Goal: Task Accomplishment & Management: Use online tool/utility

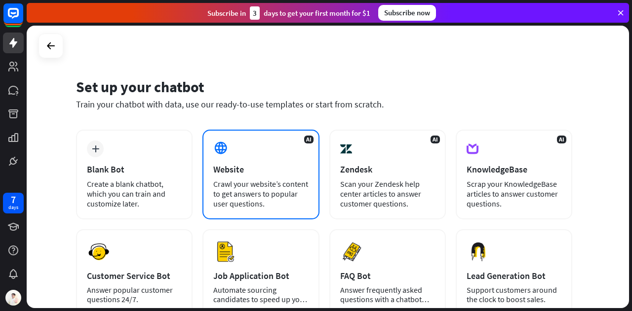
click at [229, 181] on div "Crawl your website’s content to get answers to popular user questions." at bounding box center [260, 194] width 95 height 30
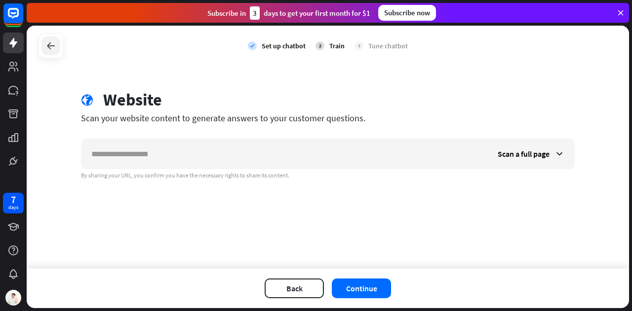
click at [49, 49] on icon at bounding box center [51, 46] width 12 height 12
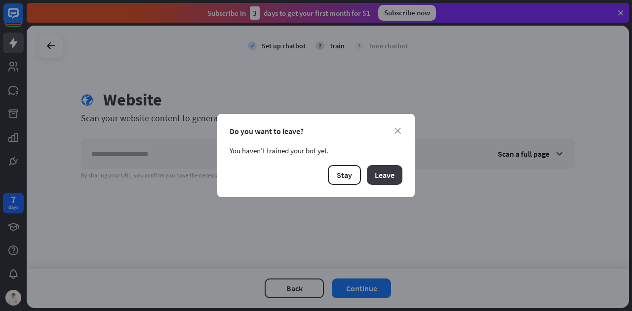
click at [393, 175] on button "Leave" at bounding box center [385, 175] width 36 height 20
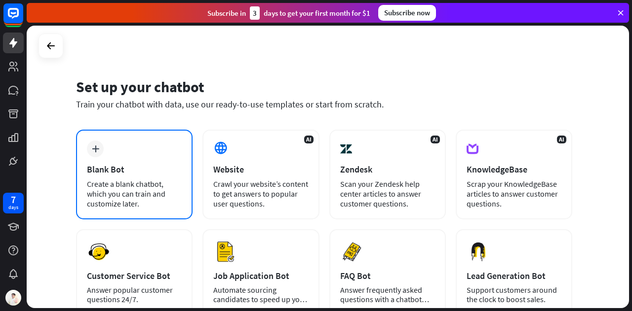
click at [156, 186] on div "Create a blank chatbot, which you can train and customize later." at bounding box center [134, 194] width 95 height 30
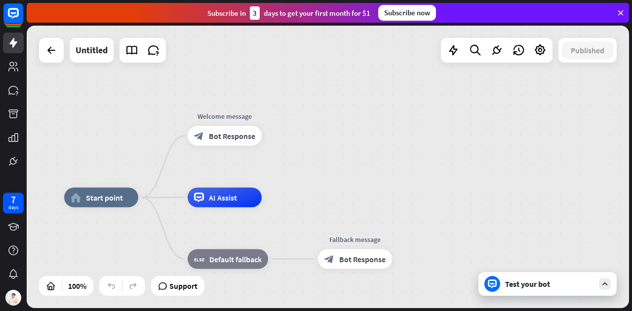
drag, startPoint x: 495, startPoint y: 191, endPoint x: 415, endPoint y: 223, distance: 85.9
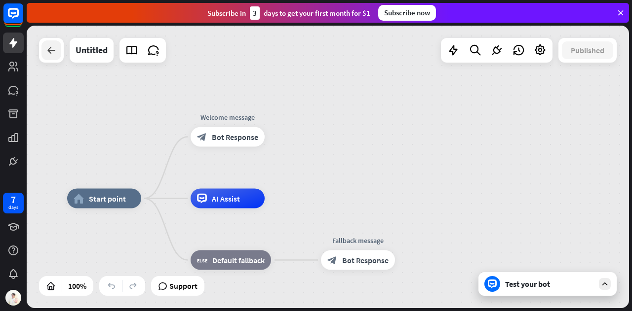
click at [56, 51] on icon at bounding box center [51, 50] width 12 height 12
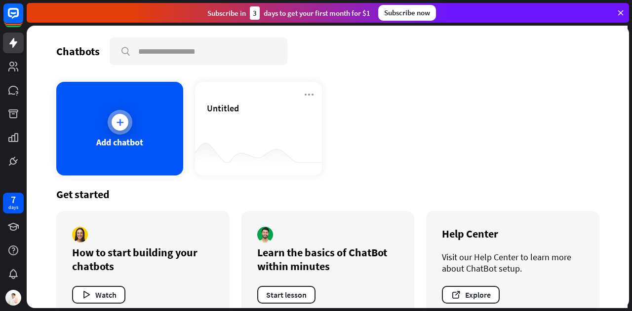
click at [117, 117] on icon at bounding box center [120, 122] width 10 height 10
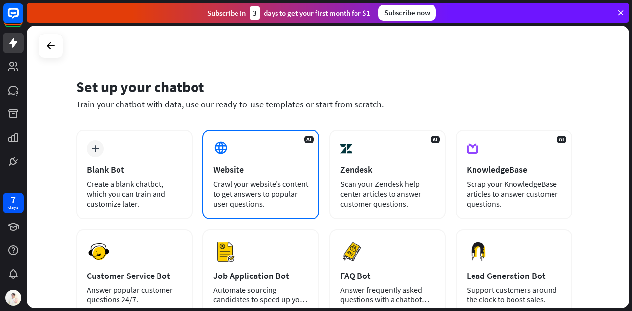
click at [258, 150] on div "AI Website Crawl your website’s content to get answers to popular user question…" at bounding box center [260, 175] width 116 height 90
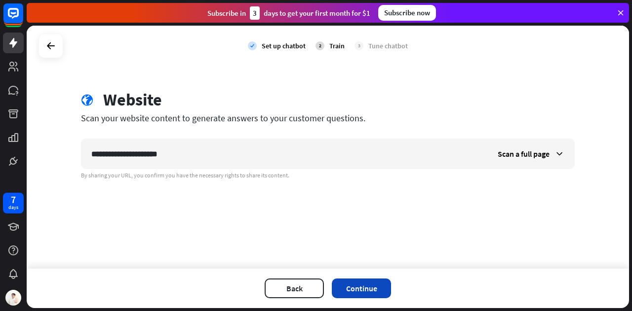
type input "**********"
click at [375, 289] on button "Continue" at bounding box center [361, 289] width 59 height 20
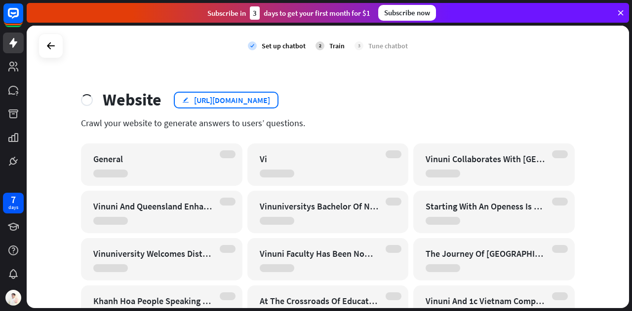
click at [221, 105] on div "[URL][DOMAIN_NAME]" at bounding box center [232, 100] width 76 height 10
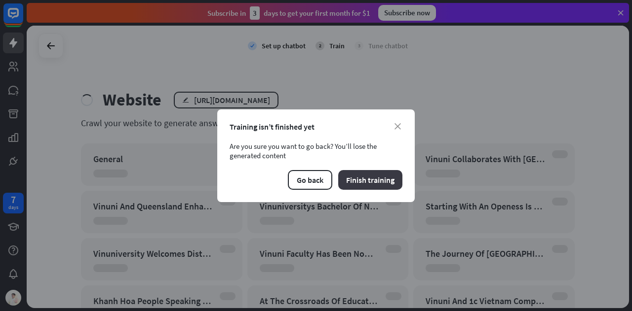
click at [391, 180] on button "Finish training" at bounding box center [370, 180] width 64 height 20
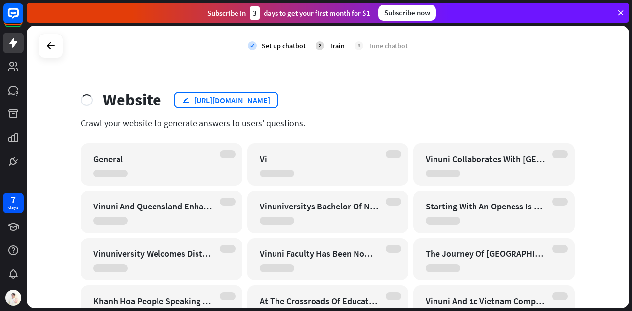
click at [249, 97] on div "[URL][DOMAIN_NAME]" at bounding box center [232, 100] width 76 height 10
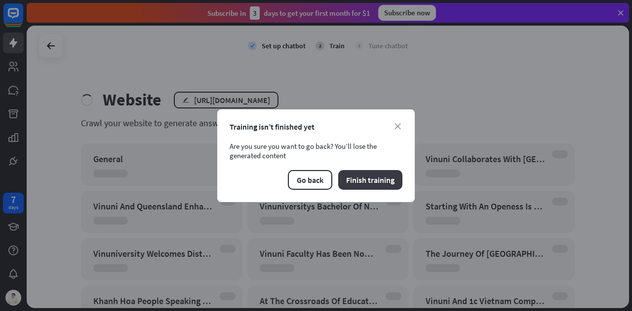
click at [368, 183] on button "Finish training" at bounding box center [370, 180] width 64 height 20
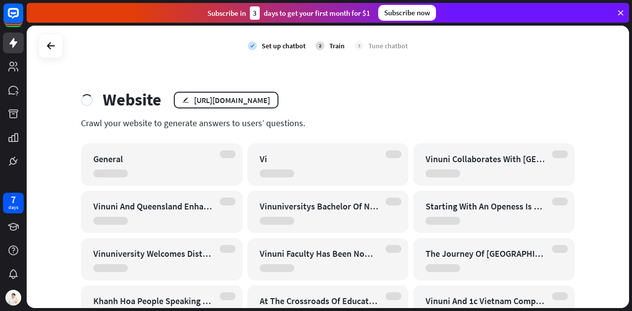
click at [299, 171] on div "Vi" at bounding box center [327, 165] width 161 height 42
click at [57, 50] on div at bounding box center [50, 46] width 19 height 19
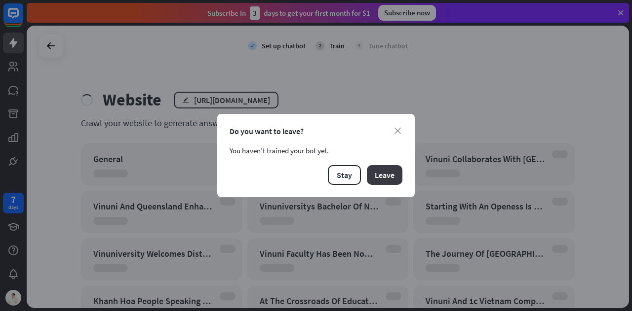
click at [381, 175] on button "Leave" at bounding box center [385, 175] width 36 height 20
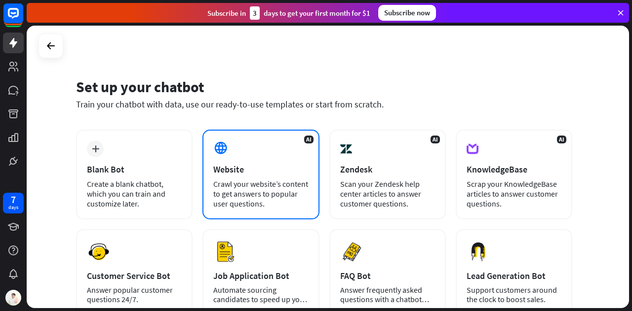
click at [252, 172] on div "Website" at bounding box center [260, 169] width 95 height 11
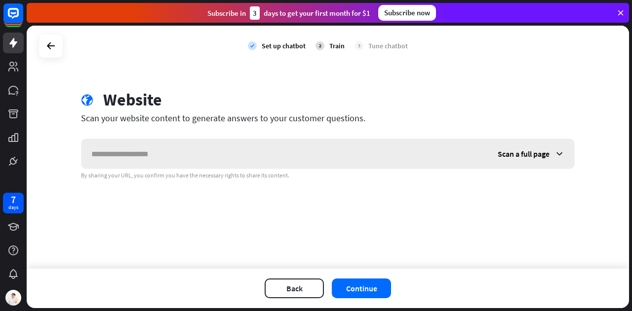
click at [507, 158] on div "Scan a full page" at bounding box center [530, 154] width 86 height 30
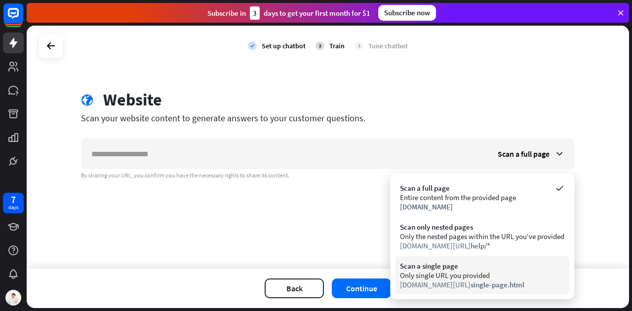
click at [504, 276] on div "Only single URL you provided" at bounding box center [482, 275] width 164 height 9
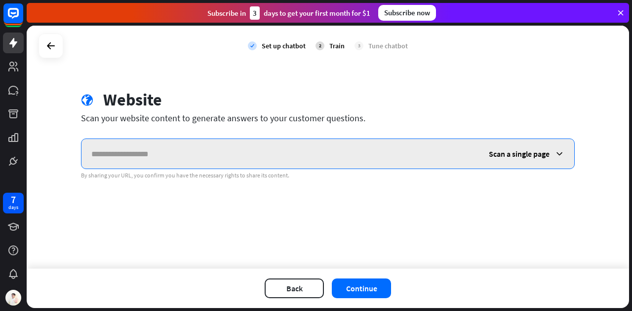
paste input "**********"
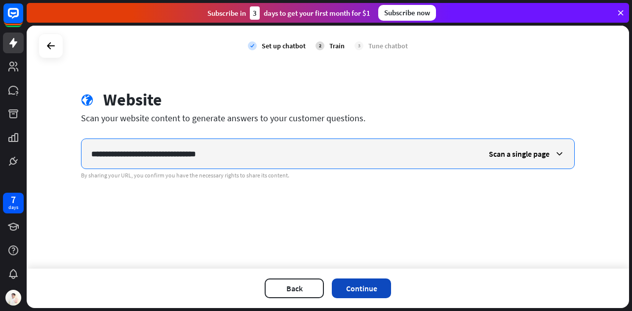
type input "**********"
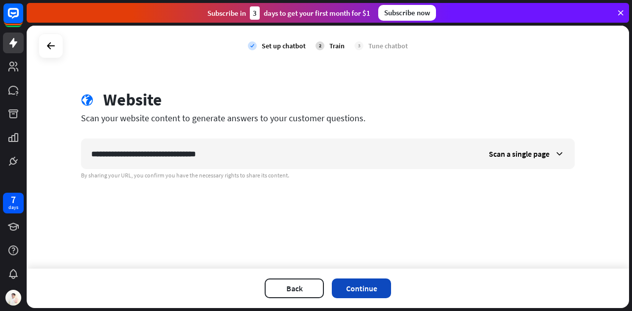
click at [373, 283] on button "Continue" at bounding box center [361, 289] width 59 height 20
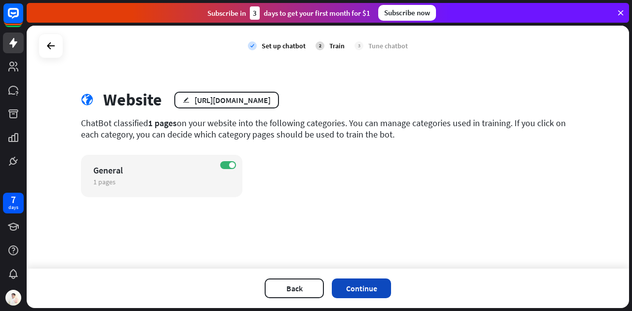
click at [365, 290] on button "Continue" at bounding box center [361, 289] width 59 height 20
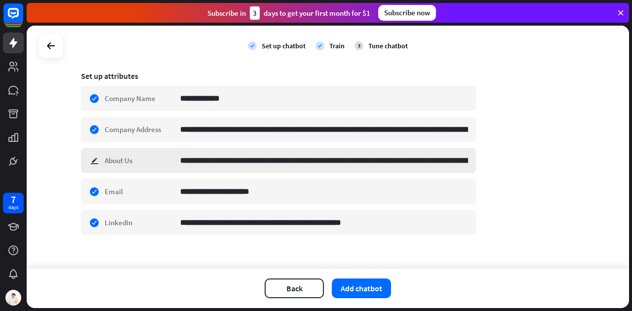
scroll to position [168, 0]
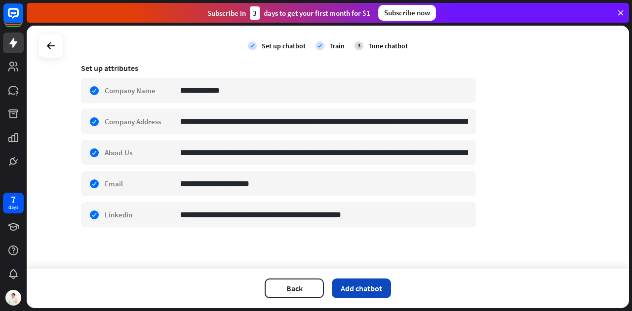
click at [375, 289] on button "Add chatbot" at bounding box center [361, 289] width 59 height 20
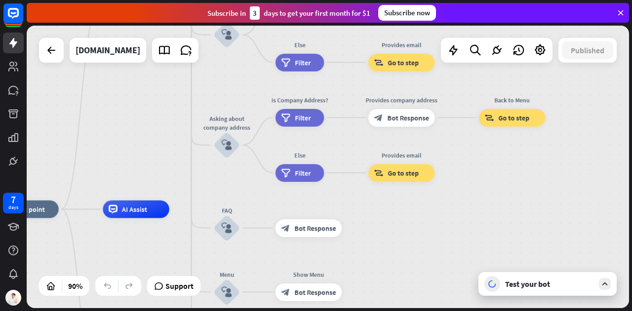
drag, startPoint x: 554, startPoint y: 202, endPoint x: 371, endPoint y: 244, distance: 188.4
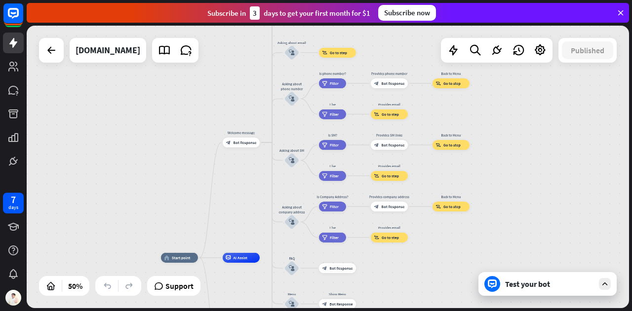
drag, startPoint x: 432, startPoint y: 246, endPoint x: 428, endPoint y: 295, distance: 48.5
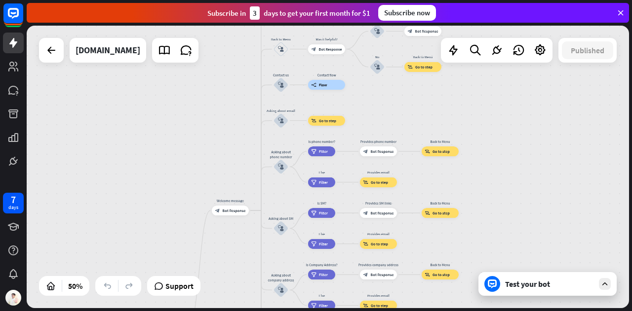
drag, startPoint x: 532, startPoint y: 166, endPoint x: 537, endPoint y: 175, distance: 9.5
click at [536, 179] on div "home_2 Start point Welcome message block_bot_response Bot Response About us blo…" at bounding box center [328, 167] width 602 height 283
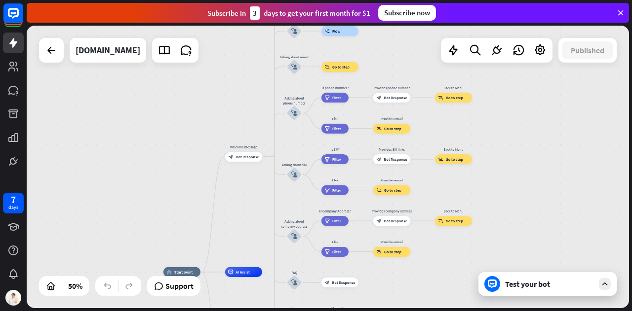
drag, startPoint x: 531, startPoint y: 192, endPoint x: 512, endPoint y: 122, distance: 72.5
click at [515, 125] on div "home_2 Start point Welcome message block_bot_response Bot Response About us blo…" at bounding box center [328, 167] width 602 height 283
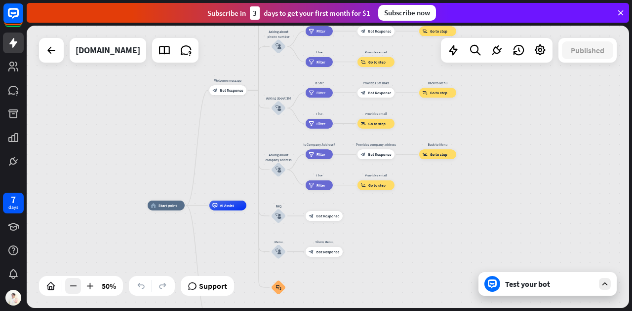
click at [79, 288] on div at bounding box center [73, 286] width 16 height 16
click at [109, 288] on div "50%" at bounding box center [109, 286] width 20 height 16
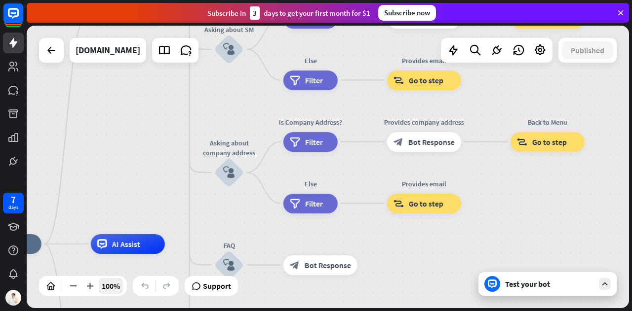
click at [109, 288] on div "100%" at bounding box center [111, 286] width 24 height 16
click at [63, 288] on div "100%" at bounding box center [83, 286] width 88 height 20
click at [69, 286] on icon at bounding box center [73, 286] width 10 height 10
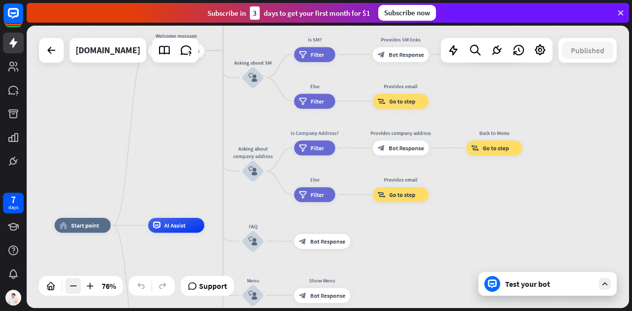
click at [69, 286] on icon at bounding box center [73, 286] width 10 height 10
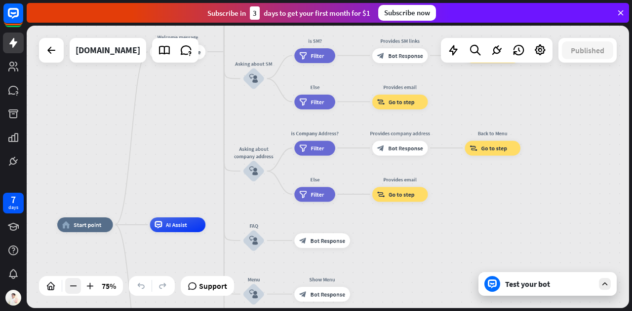
click at [69, 286] on icon at bounding box center [73, 286] width 10 height 10
click at [73, 289] on icon at bounding box center [73, 286] width 10 height 10
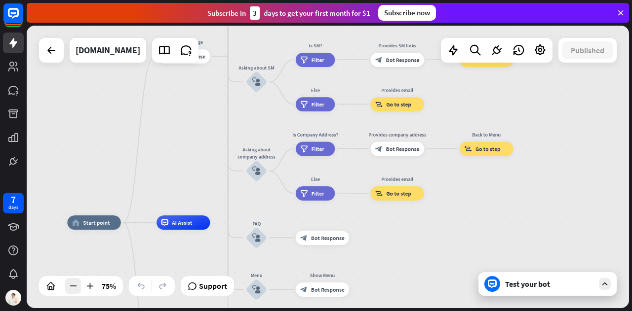
click at [73, 289] on icon at bounding box center [73, 286] width 10 height 10
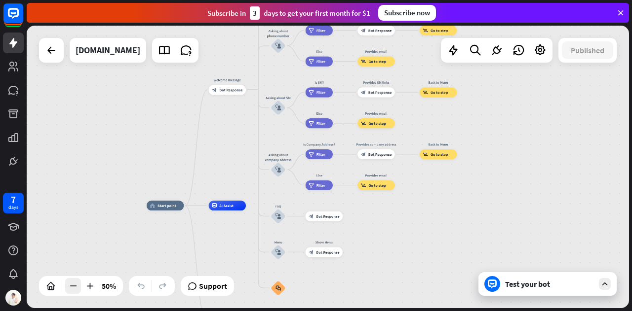
click at [73, 289] on icon at bounding box center [73, 286] width 10 height 10
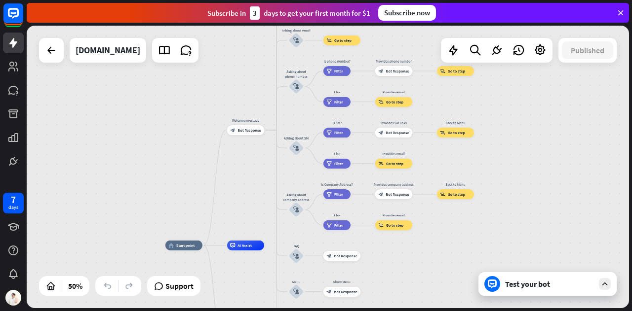
drag, startPoint x: 475, startPoint y: 217, endPoint x: 492, endPoint y: 257, distance: 43.7
click at [492, 257] on div "home_2 Start point Welcome message block_bot_response Bot Response About us blo…" at bounding box center [328, 167] width 602 height 283
click at [533, 291] on div "Test your bot" at bounding box center [547, 284] width 138 height 24
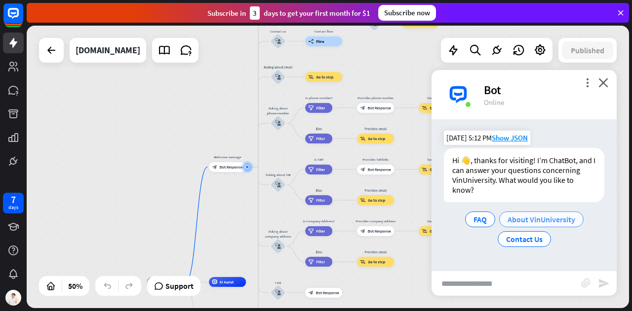
click at [533, 219] on span "About VinUniversity" at bounding box center [541, 220] width 68 height 10
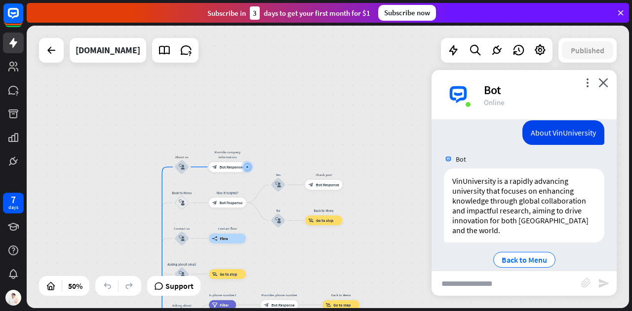
scroll to position [119, 0]
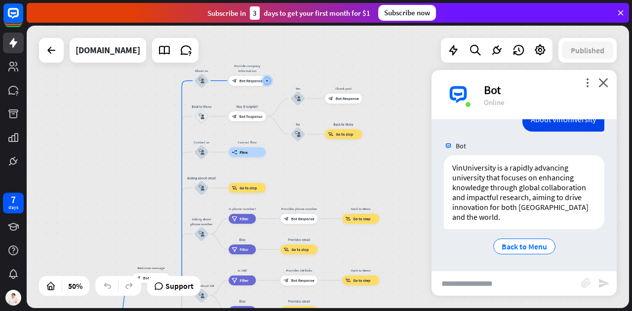
drag, startPoint x: 374, startPoint y: 252, endPoint x: 394, endPoint y: 165, distance: 88.6
click at [394, 165] on div "home_2 Start point Welcome message block_bot_response Bot Response About us blo…" at bounding box center [328, 167] width 602 height 283
click at [252, 153] on div "builder_tree Flow" at bounding box center [246, 153] width 37 height 10
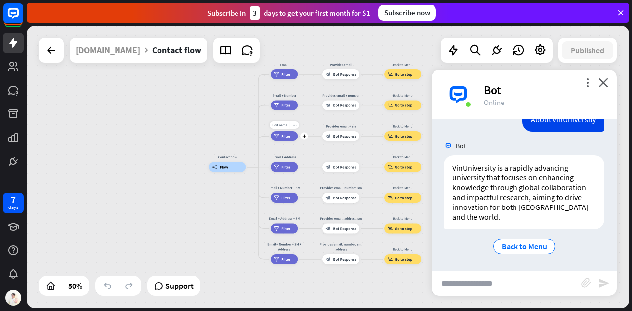
click at [295, 138] on div "filter Filter" at bounding box center [283, 136] width 27 height 10
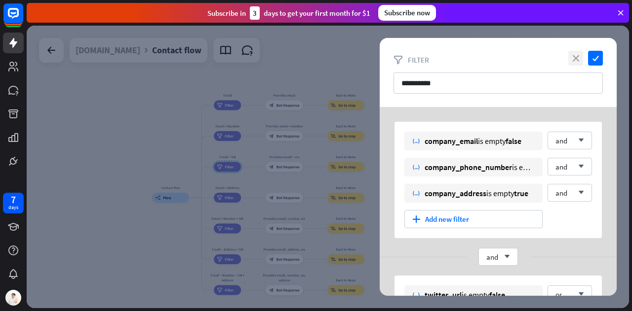
click at [573, 57] on icon "close" at bounding box center [575, 58] width 15 height 15
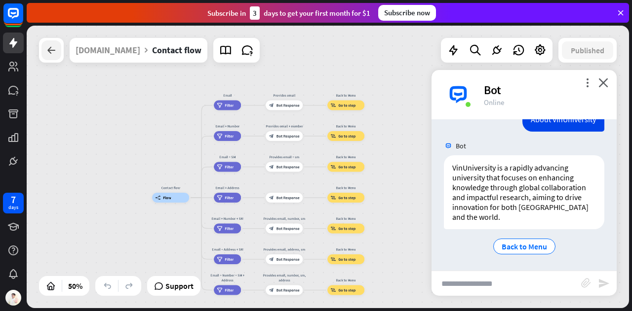
click at [56, 49] on icon at bounding box center [51, 50] width 12 height 12
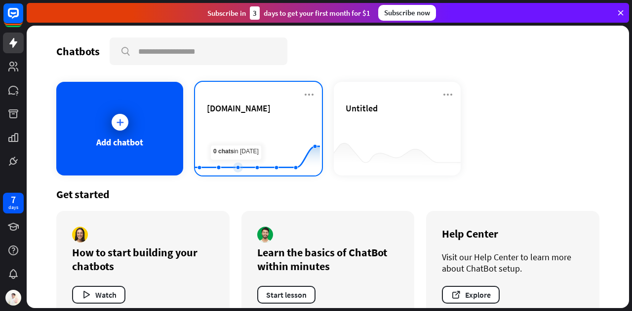
click at [248, 127] on rect at bounding box center [257, 151] width 125 height 62
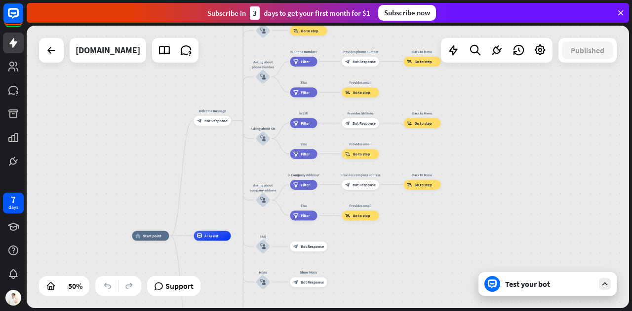
drag, startPoint x: 493, startPoint y: 216, endPoint x: 358, endPoint y: 290, distance: 154.1
click at [358, 290] on div "home_2 Start point Welcome message block_bot_response Bot Response About us blo…" at bounding box center [282, 307] width 301 height 142
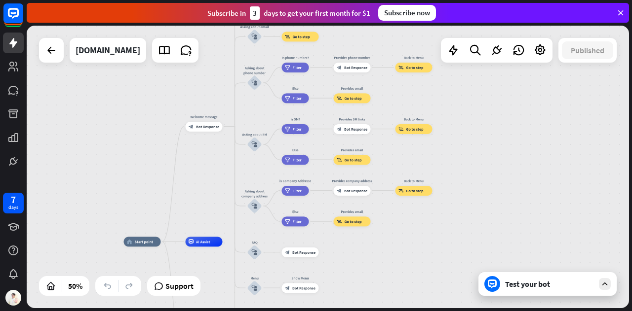
click at [506, 297] on div "home_2 Start point Welcome message block_bot_response Bot Response About us blo…" at bounding box center [328, 167] width 602 height 283
click at [518, 284] on div "Test your bot" at bounding box center [549, 284] width 89 height 10
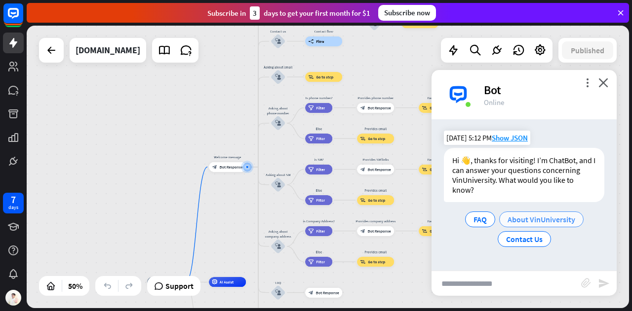
click at [517, 223] on span "About VinUniversity" at bounding box center [541, 220] width 68 height 10
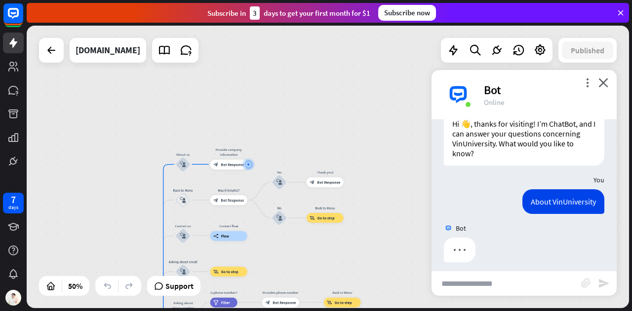
scroll to position [42, 0]
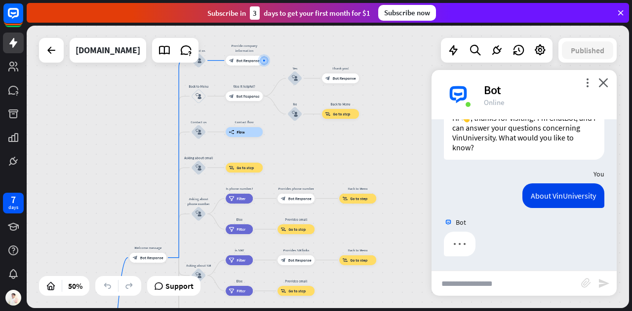
drag, startPoint x: 417, startPoint y: 274, endPoint x: 435, endPoint y: 167, distance: 108.0
click at [435, 166] on div "home_2 Start point Welcome message block_bot_response Bot Response About us blo…" at bounding box center [328, 167] width 602 height 283
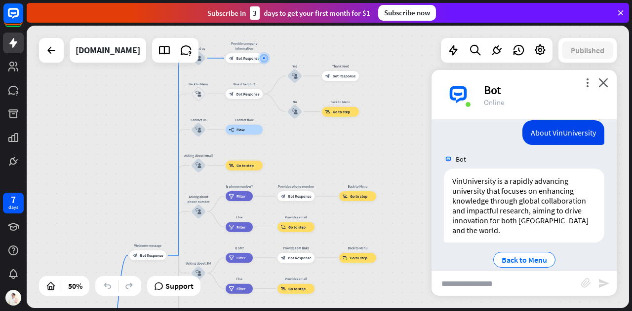
drag, startPoint x: 408, startPoint y: 248, endPoint x: 425, endPoint y: 193, distance: 58.0
click at [425, 193] on div "home_2 Start point Welcome message block_bot_response Bot Response About us blo…" at bounding box center [328, 167] width 602 height 283
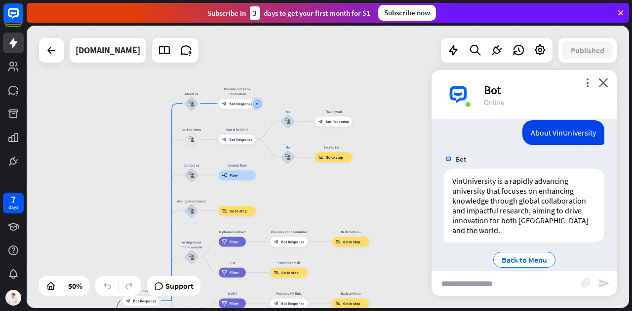
scroll to position [119, 0]
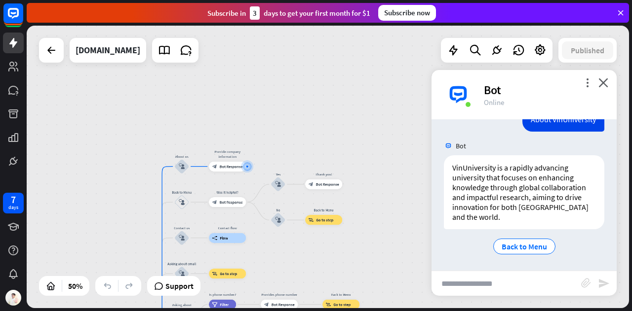
drag, startPoint x: 375, startPoint y: 300, endPoint x: 411, endPoint y: 215, distance: 92.9
click at [410, 215] on div "home_2 Start point Welcome message block_bot_response Bot Response About us blo…" at bounding box center [328, 167] width 602 height 283
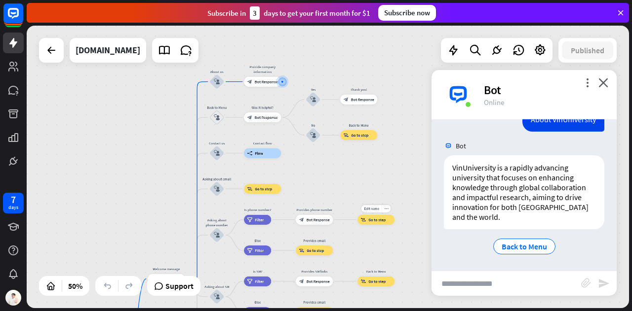
drag, startPoint x: 370, startPoint y: 251, endPoint x: 383, endPoint y: 218, distance: 36.1
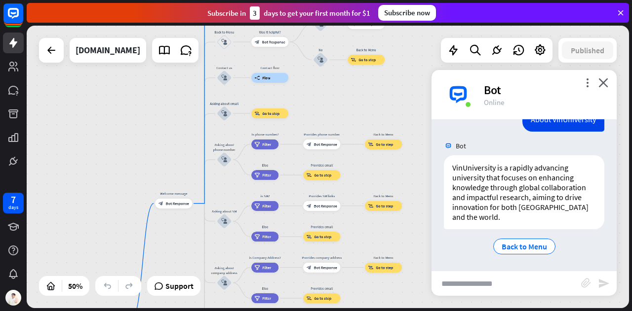
drag, startPoint x: 372, startPoint y: 193, endPoint x: 378, endPoint y: 123, distance: 69.9
click at [380, 119] on div "home_2 Start point Welcome message block_bot_response Bot Response About us blo…" at bounding box center [328, 167] width 602 height 283
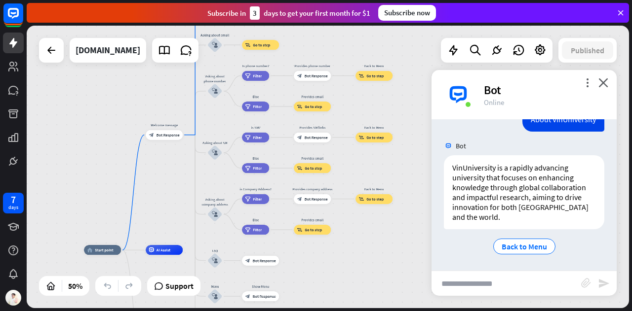
drag, startPoint x: 380, startPoint y: 227, endPoint x: 370, endPoint y: 163, distance: 64.9
click at [370, 163] on div "home_2 Start point Welcome message block_bot_response Bot Response About us blo…" at bounding box center [328, 167] width 602 height 283
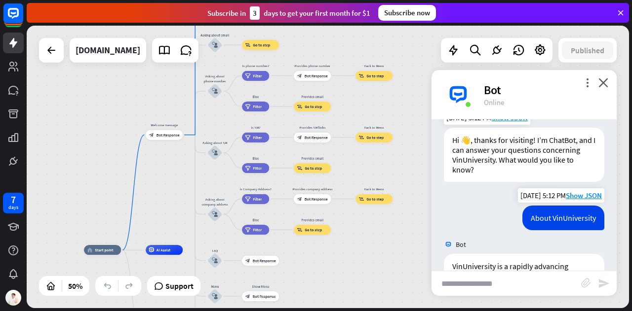
scroll to position [70, 0]
